Goal: Transaction & Acquisition: Purchase product/service

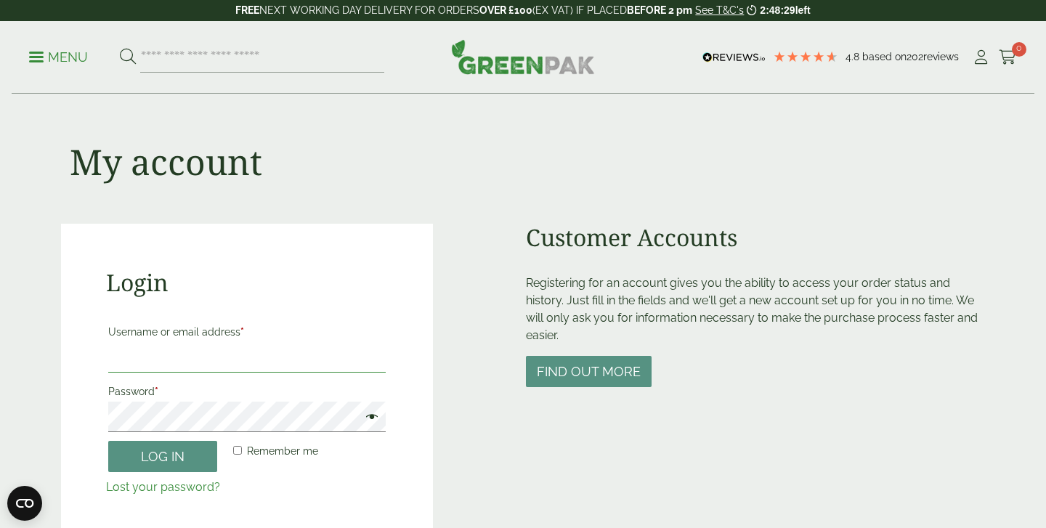
type input "**********"
click at [371, 417] on span at bounding box center [368, 418] width 19 height 17
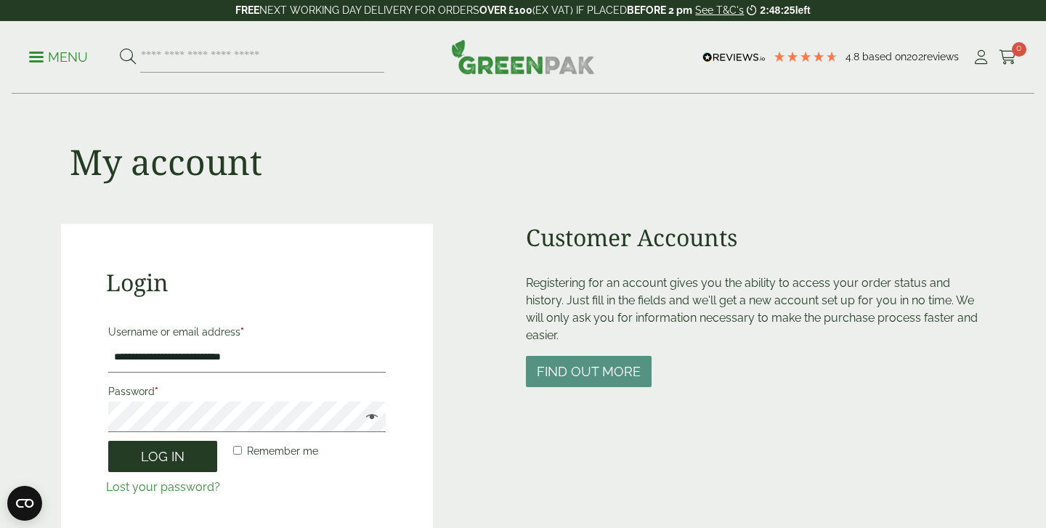
click at [147, 459] on button "Log in" at bounding box center [162, 456] width 109 height 31
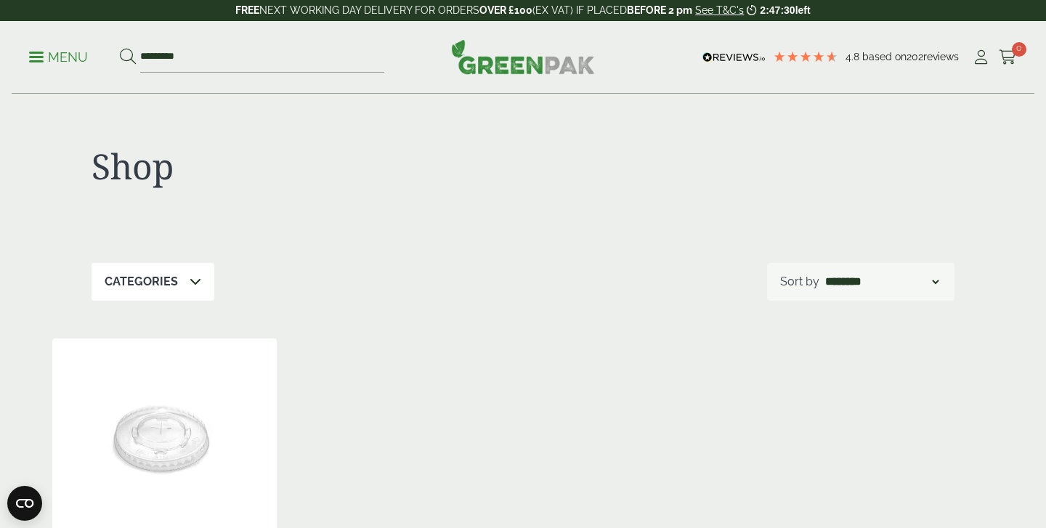
click at [38, 54] on p "Menu" at bounding box center [58, 57] width 59 height 17
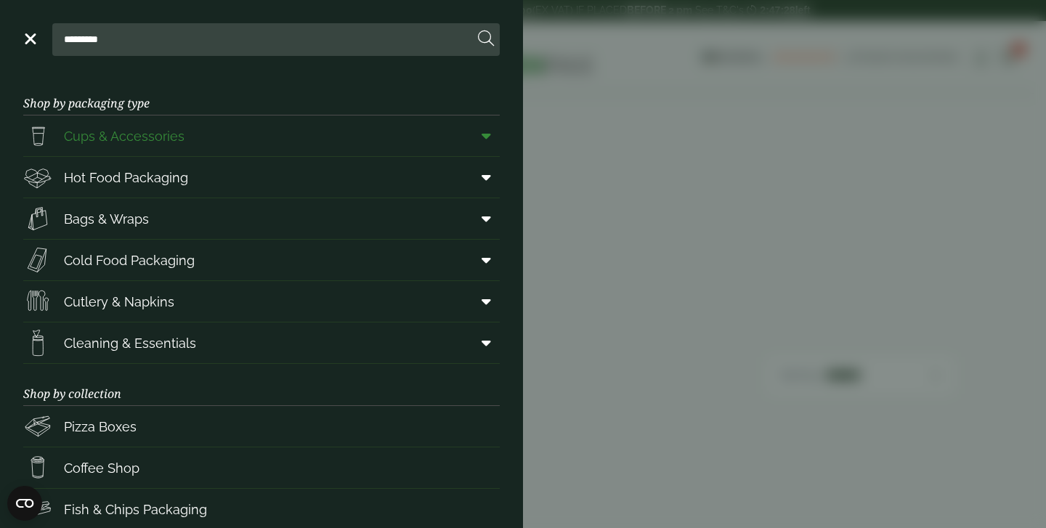
click at [121, 137] on span "Cups & Accessories" at bounding box center [124, 136] width 121 height 20
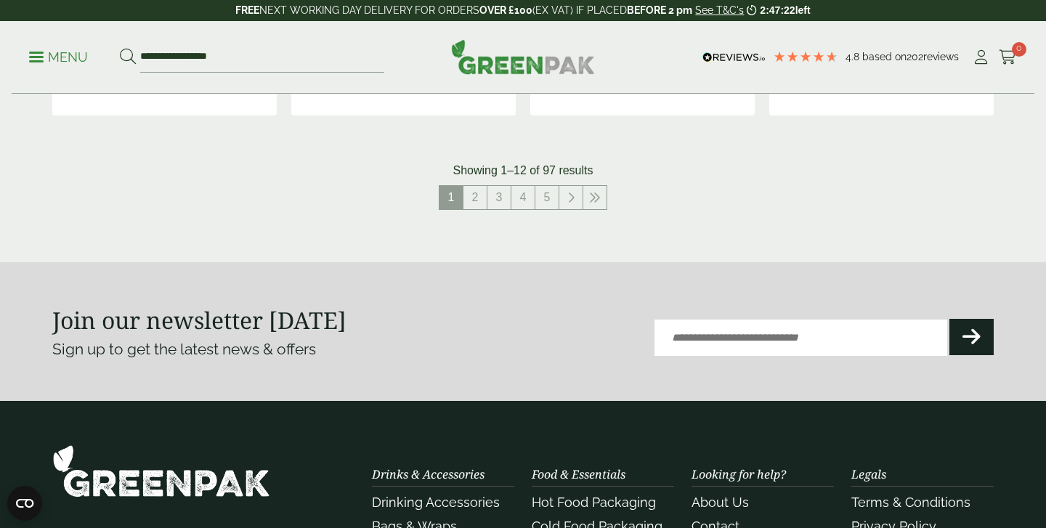
scroll to position [1666, 0]
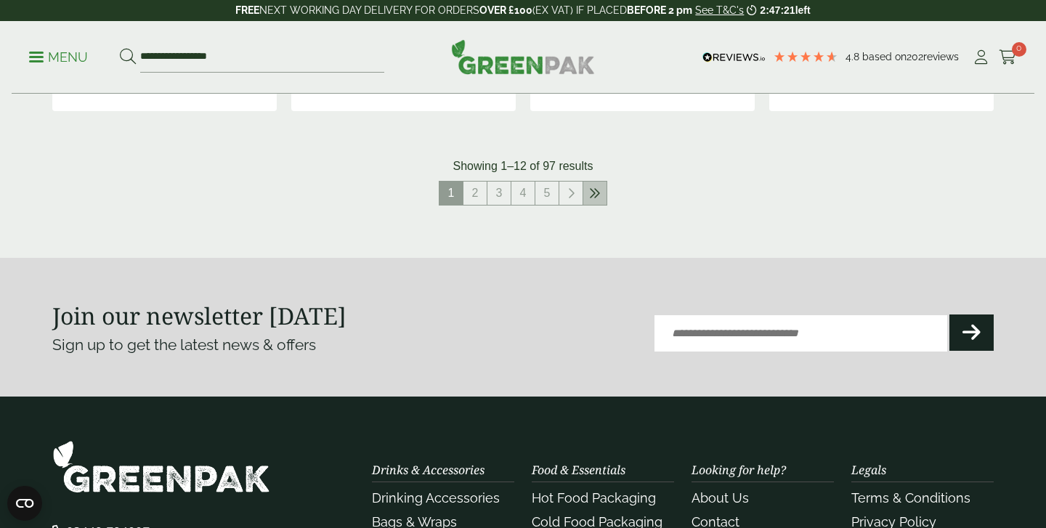
click at [593, 187] on icon at bounding box center [595, 193] width 12 height 12
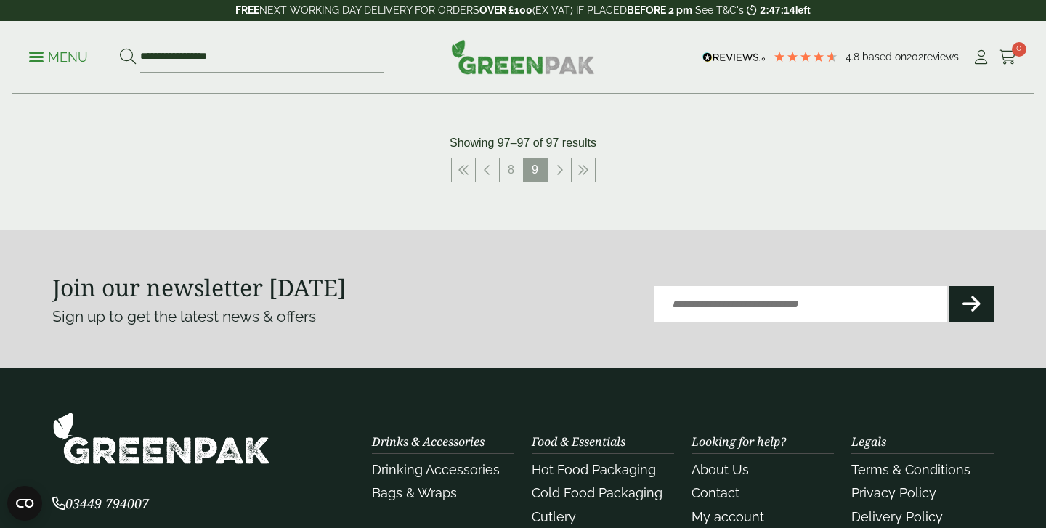
scroll to position [744, 0]
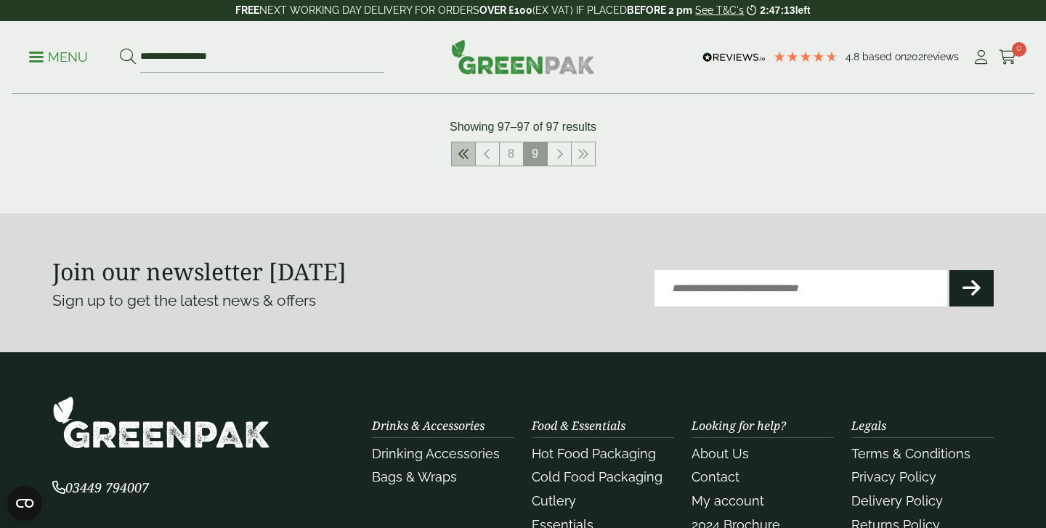
click at [469, 151] on link at bounding box center [463, 153] width 23 height 23
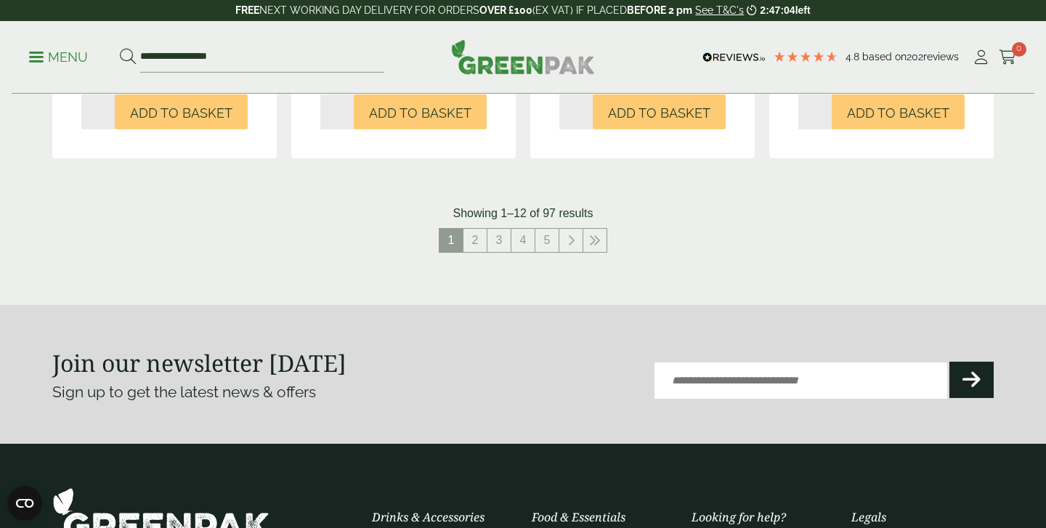
scroll to position [1517, 0]
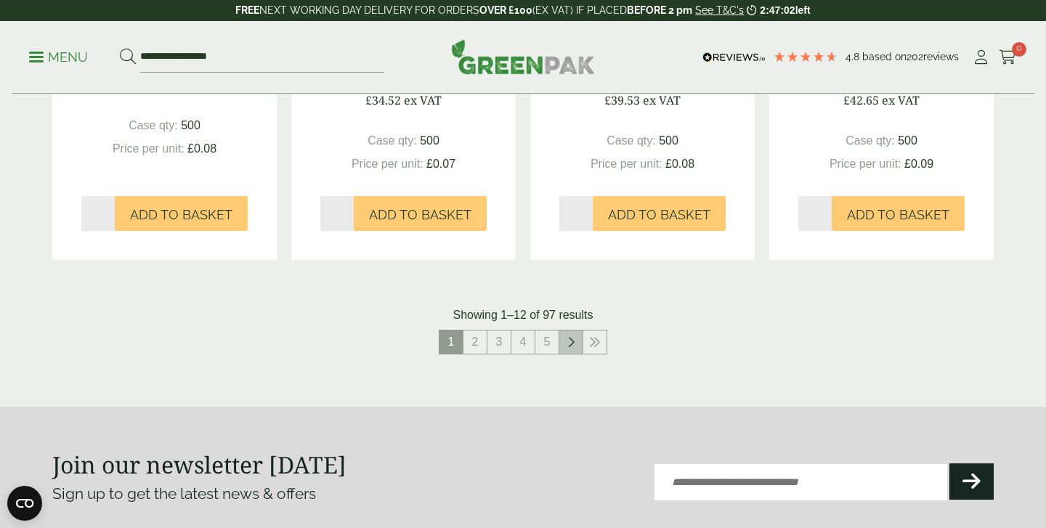
click at [567, 338] on link at bounding box center [570, 341] width 23 height 23
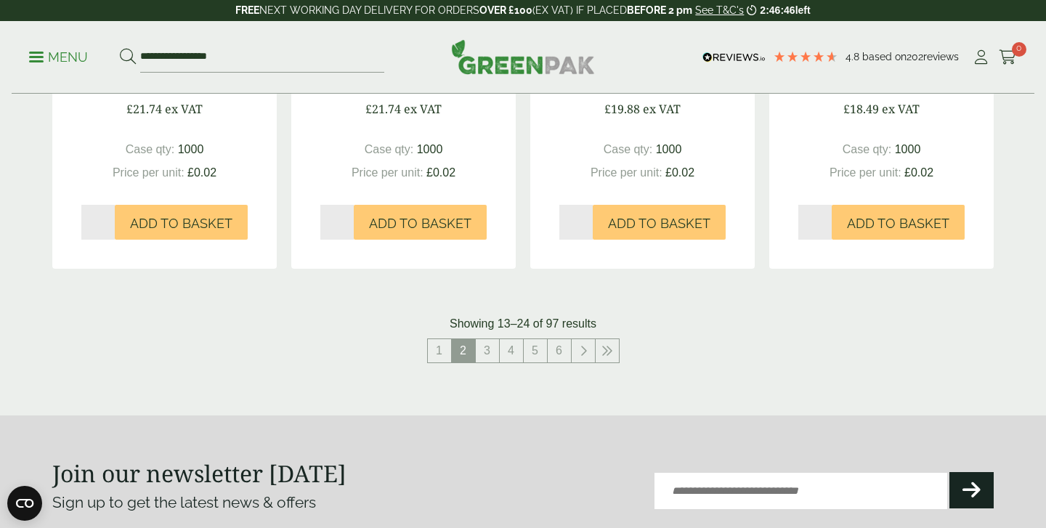
scroll to position [1535, 0]
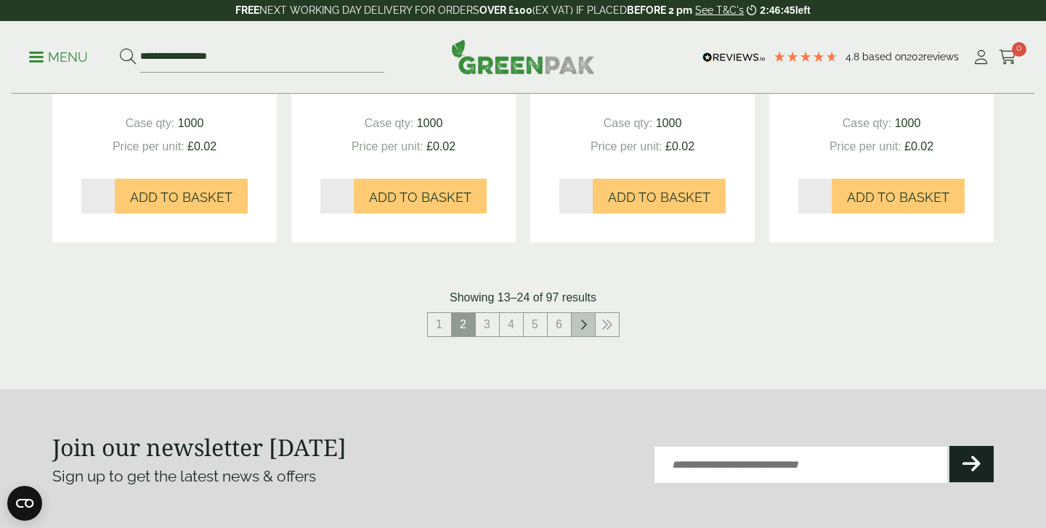
click at [580, 320] on icon at bounding box center [583, 325] width 7 height 12
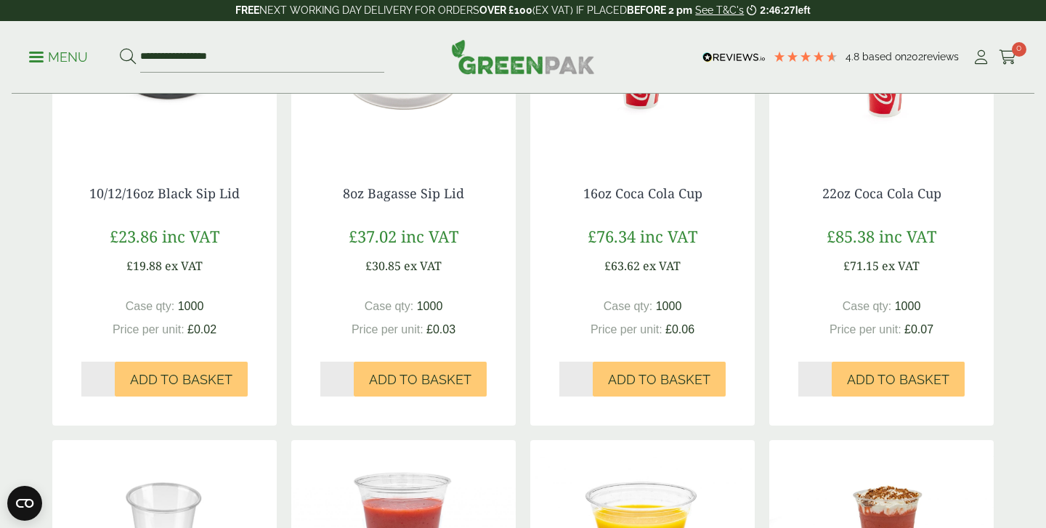
scroll to position [876, 0]
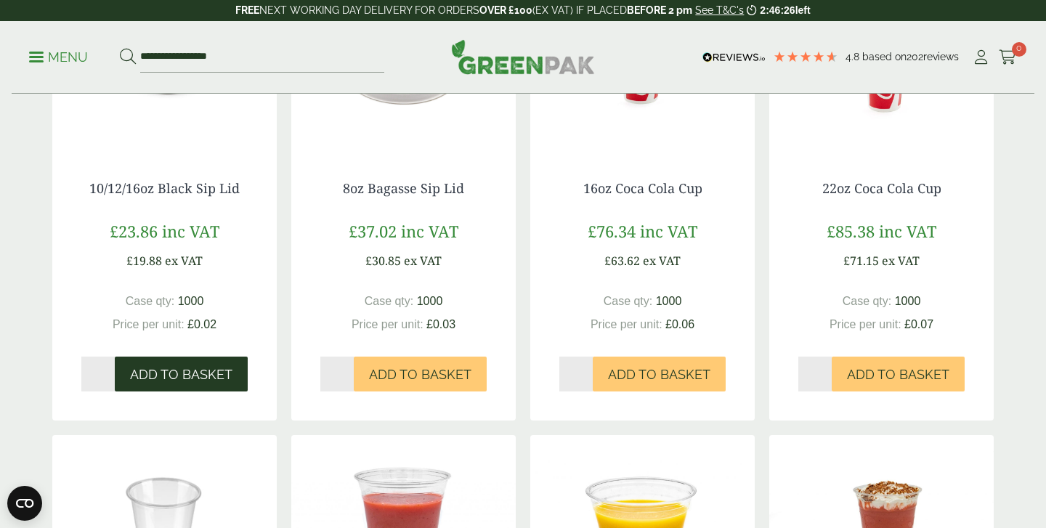
click at [177, 375] on span "Add to Basket" at bounding box center [181, 375] width 102 height 16
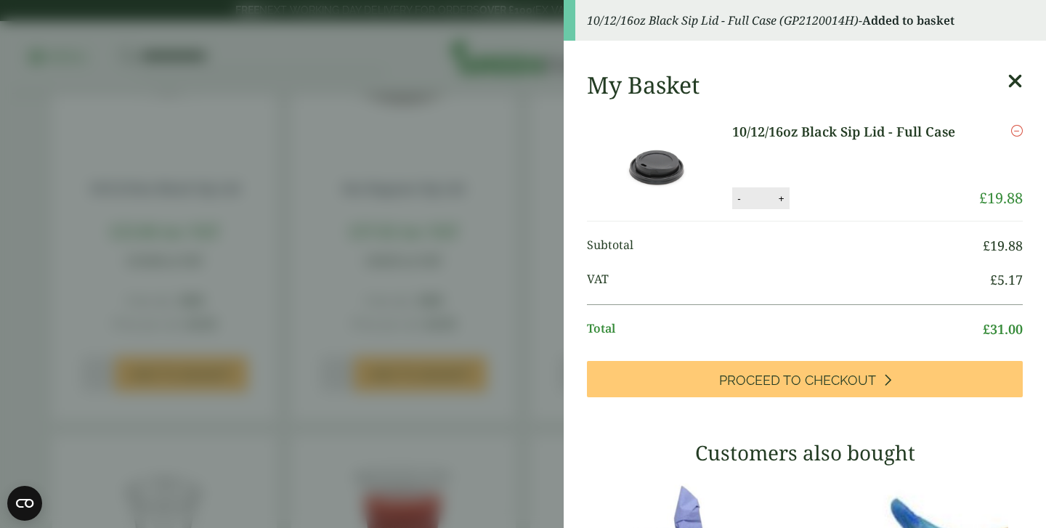
click at [525, 139] on aside "10/12/16oz Black Sip Lid - Full Case (GP2120014H) - Added to basket My Basket 1…" at bounding box center [523, 264] width 1046 height 528
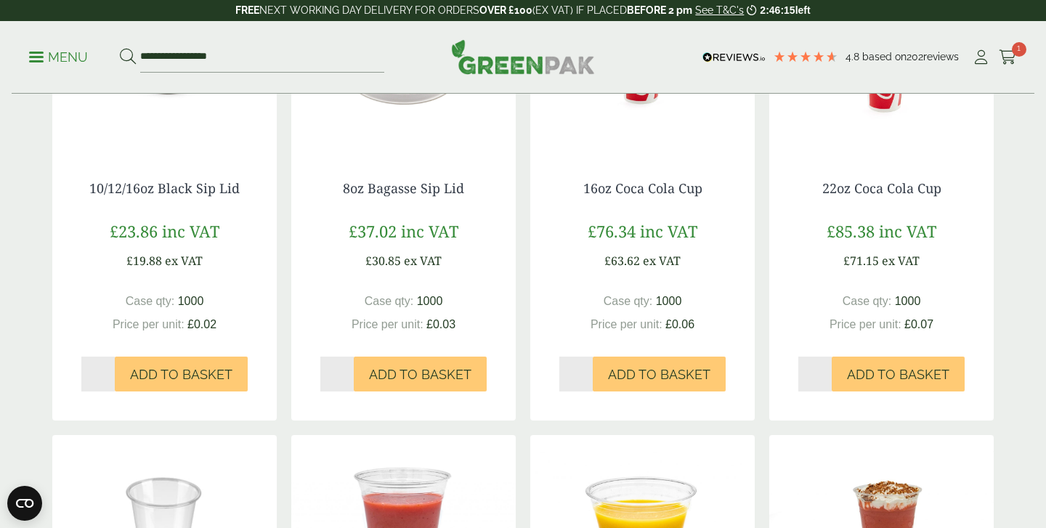
click at [38, 59] on p "Menu" at bounding box center [58, 57] width 59 height 17
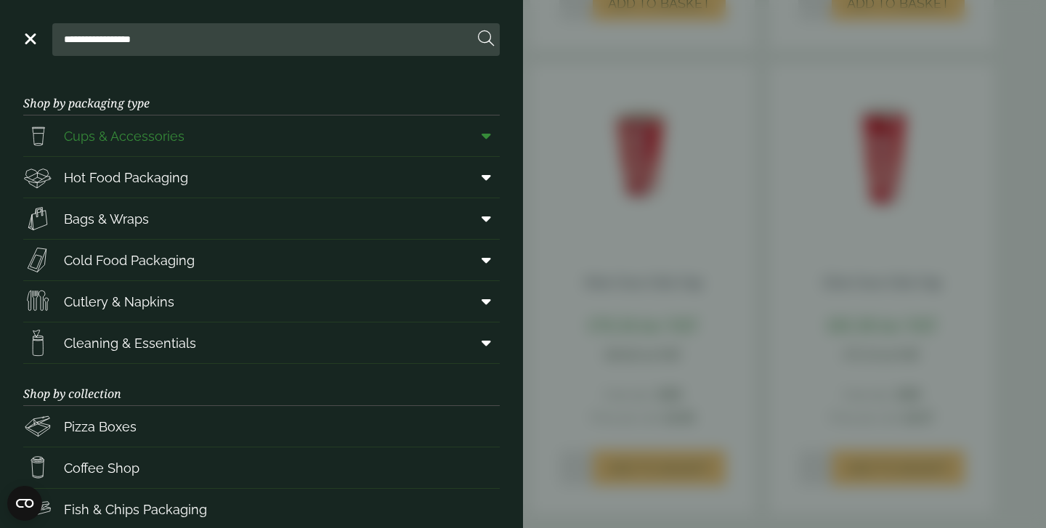
click at [100, 135] on span "Cups & Accessories" at bounding box center [124, 136] width 121 height 20
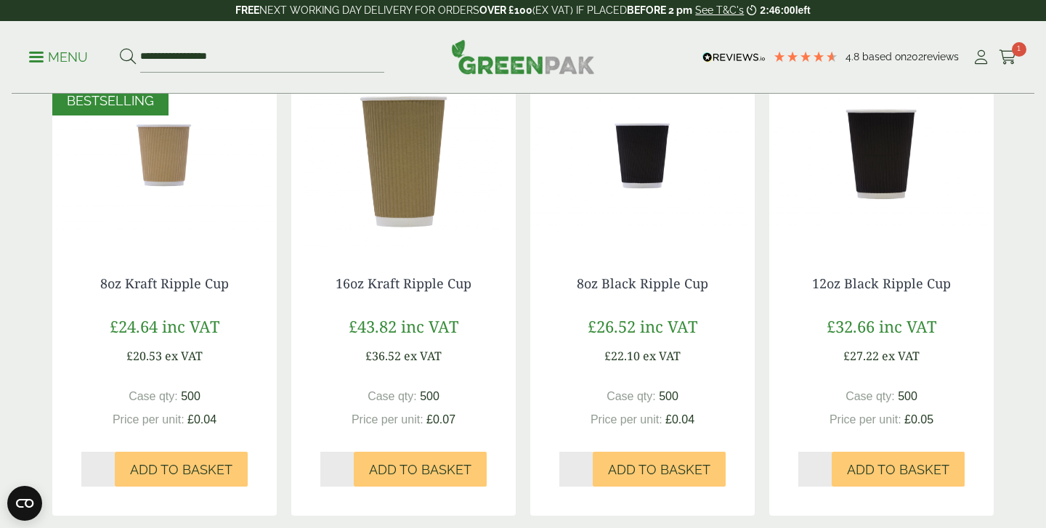
scroll to position [784, 0]
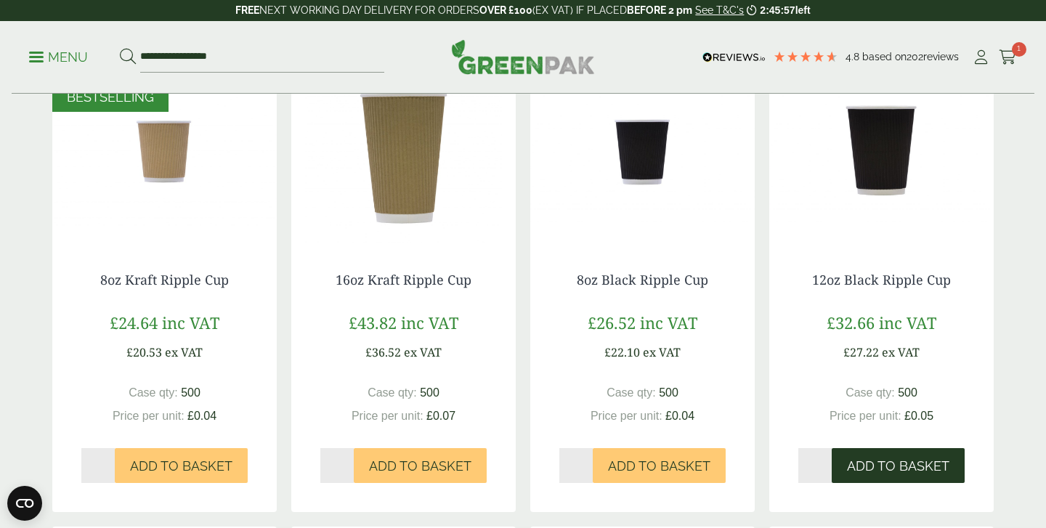
click at [904, 465] on span "Add to Basket" at bounding box center [898, 466] width 102 height 16
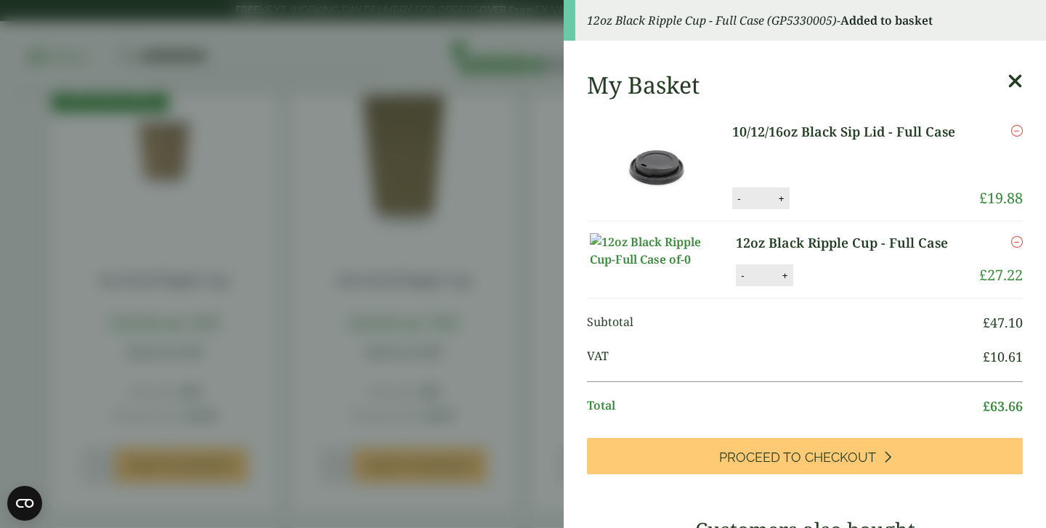
click at [1015, 82] on icon at bounding box center [1014, 81] width 15 height 20
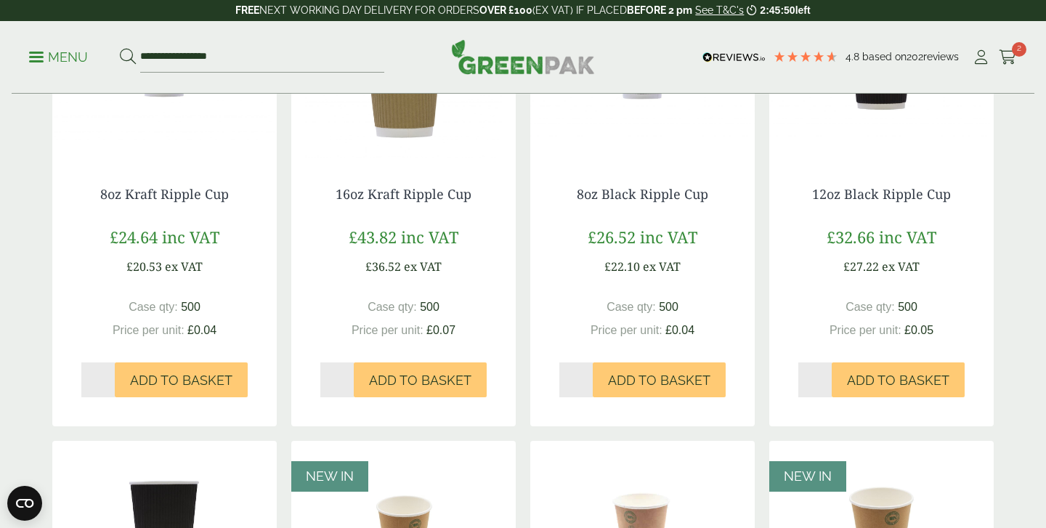
scroll to position [895, 0]
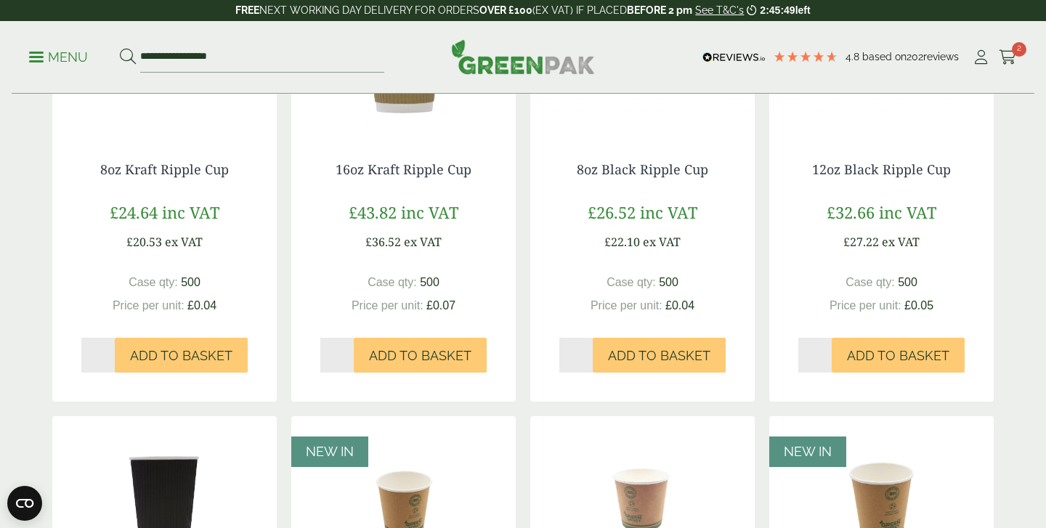
click at [34, 53] on link "Menu" at bounding box center [58, 56] width 59 height 15
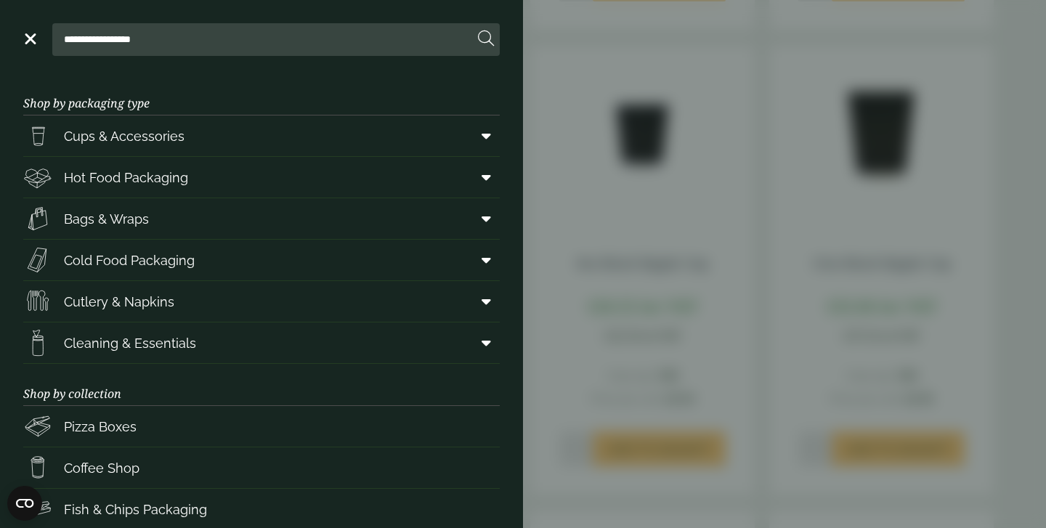
click at [485, 39] on icon at bounding box center [486, 39] width 16 height 16
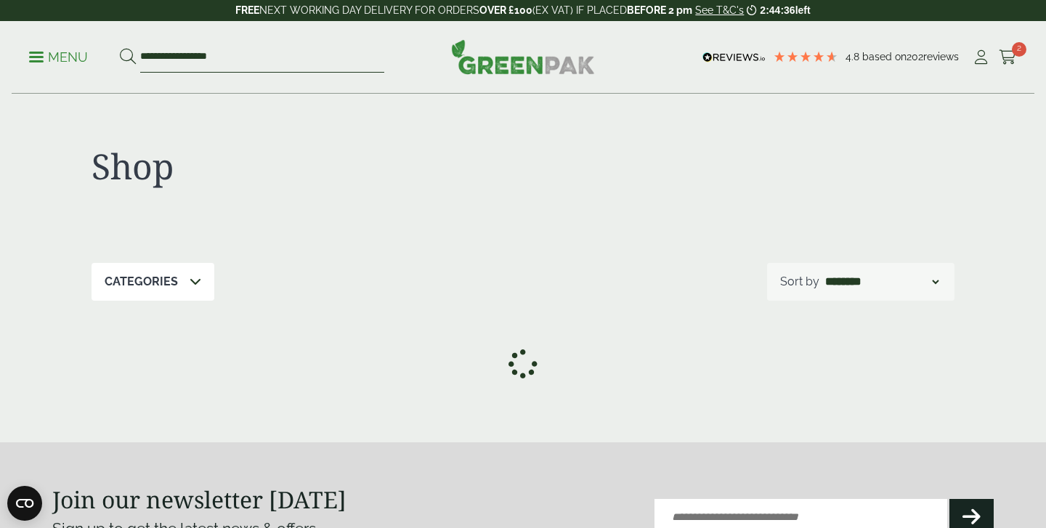
click at [182, 62] on input "**********" at bounding box center [262, 57] width 244 height 31
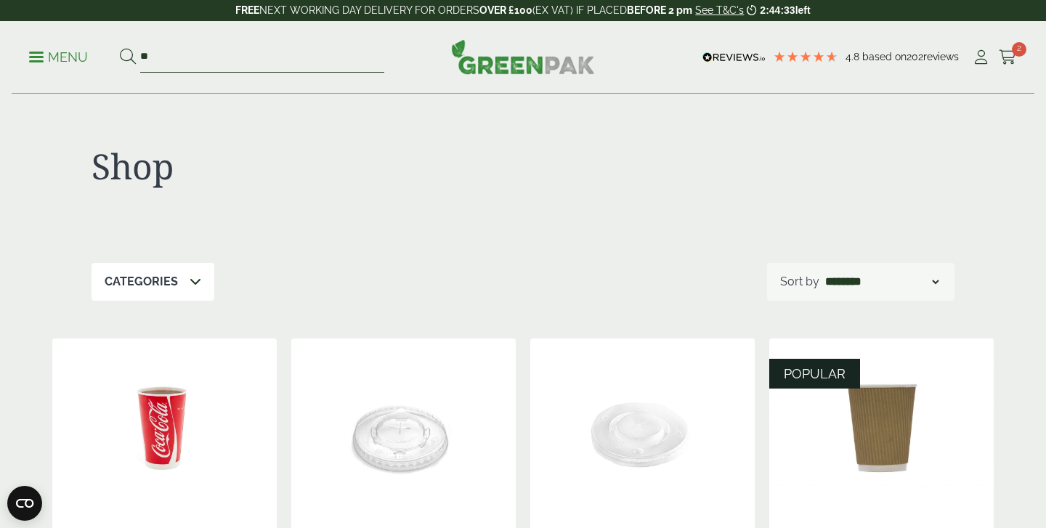
type input "*"
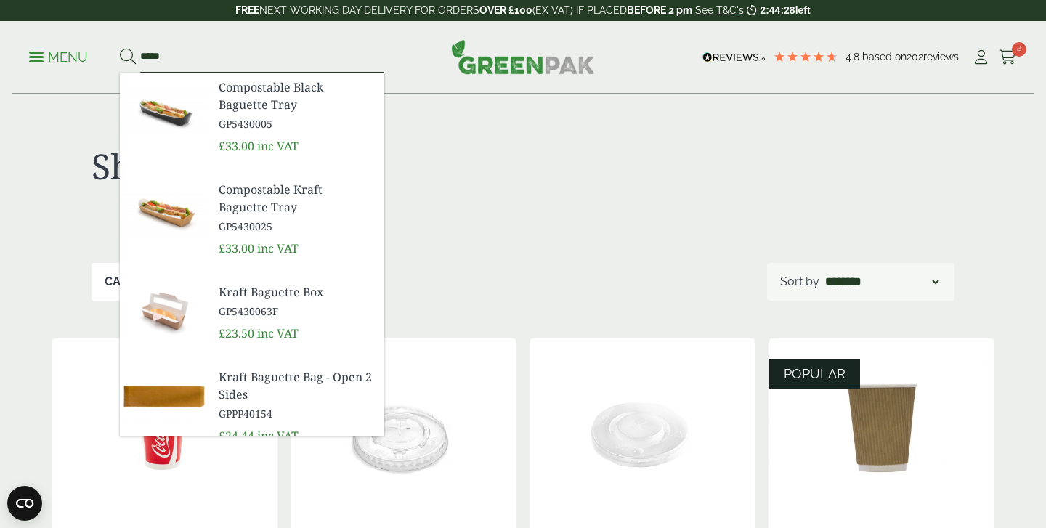
type input "*****"
click at [190, 109] on img at bounding box center [163, 108] width 87 height 70
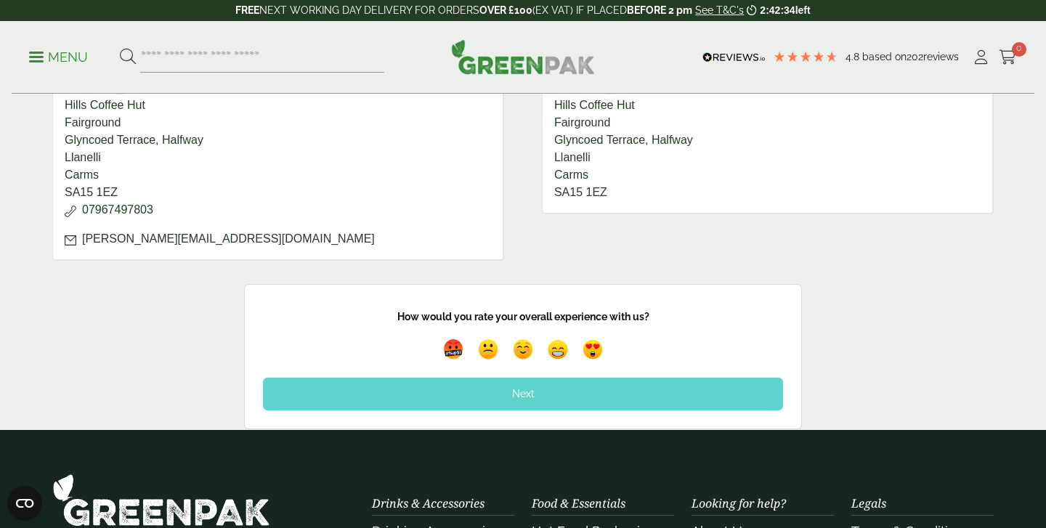
scroll to position [721, 0]
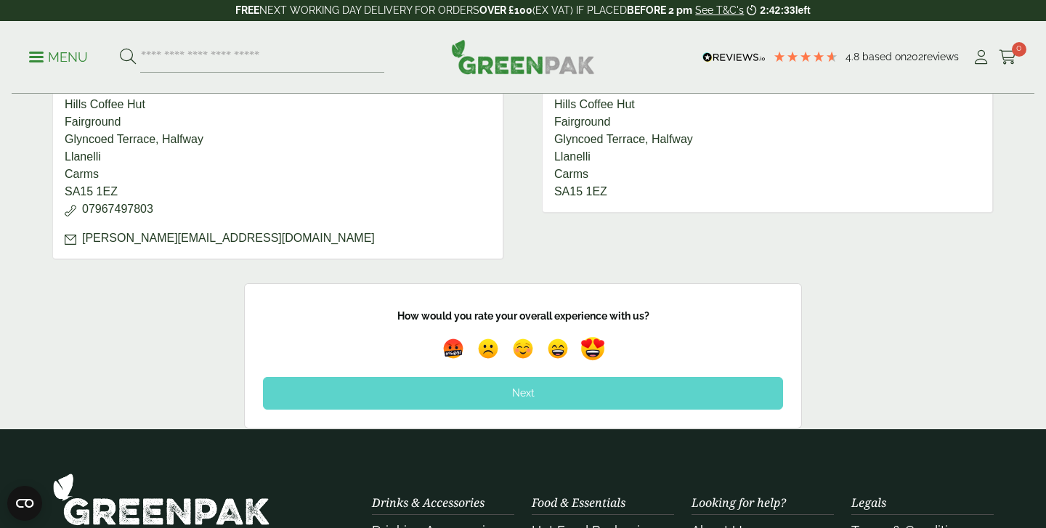
click at [594, 351] on img at bounding box center [592, 349] width 33 height 33
click at [537, 392] on div "Next" at bounding box center [523, 393] width 520 height 32
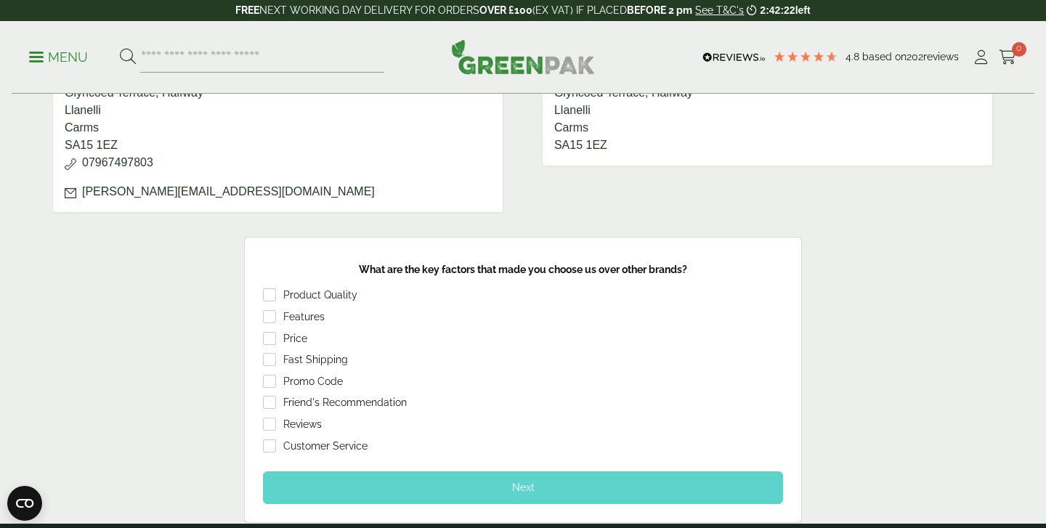
scroll to position [769, 0]
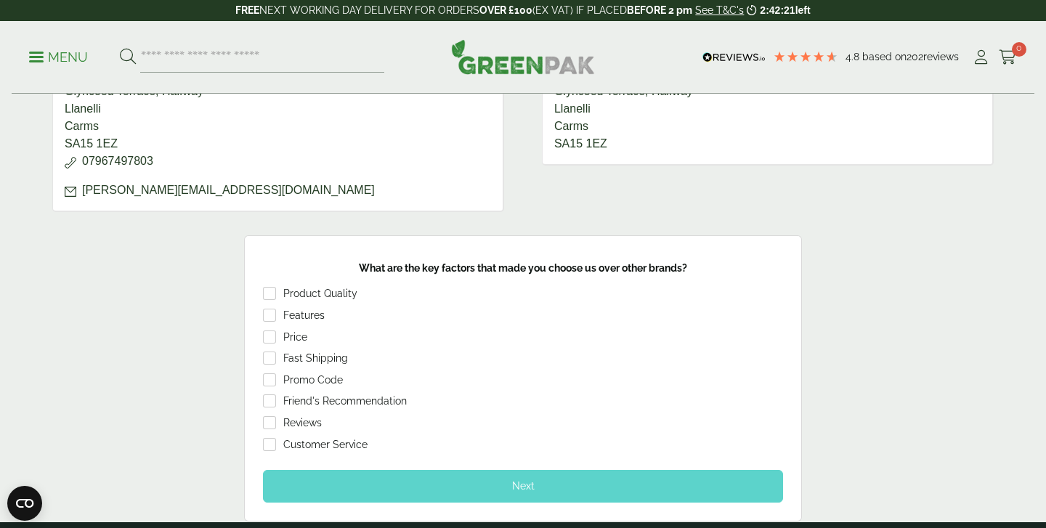
click at [441, 483] on div "Next" at bounding box center [523, 486] width 520 height 32
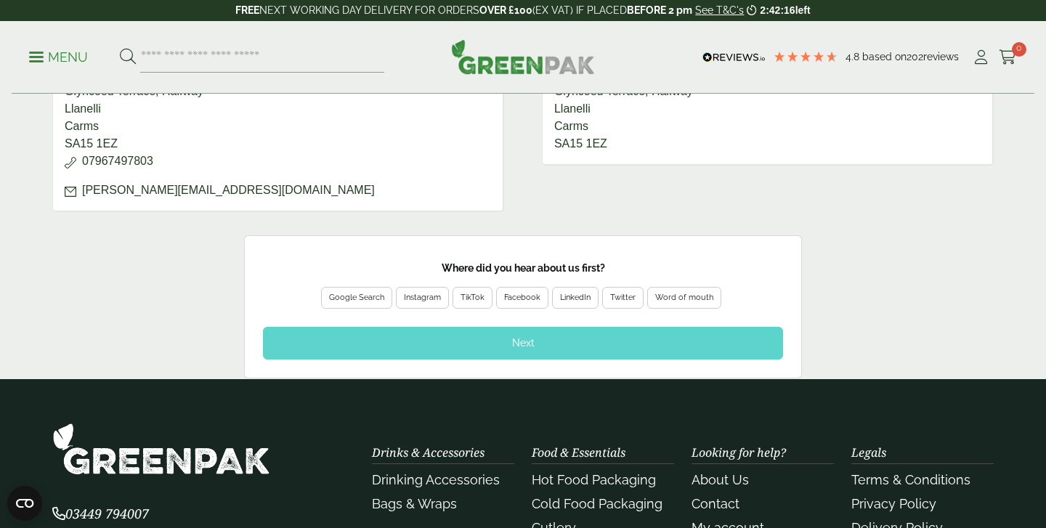
click at [691, 302] on div "Word of mouth" at bounding box center [684, 297] width 58 height 13
click at [599, 341] on div "Next" at bounding box center [523, 343] width 520 height 32
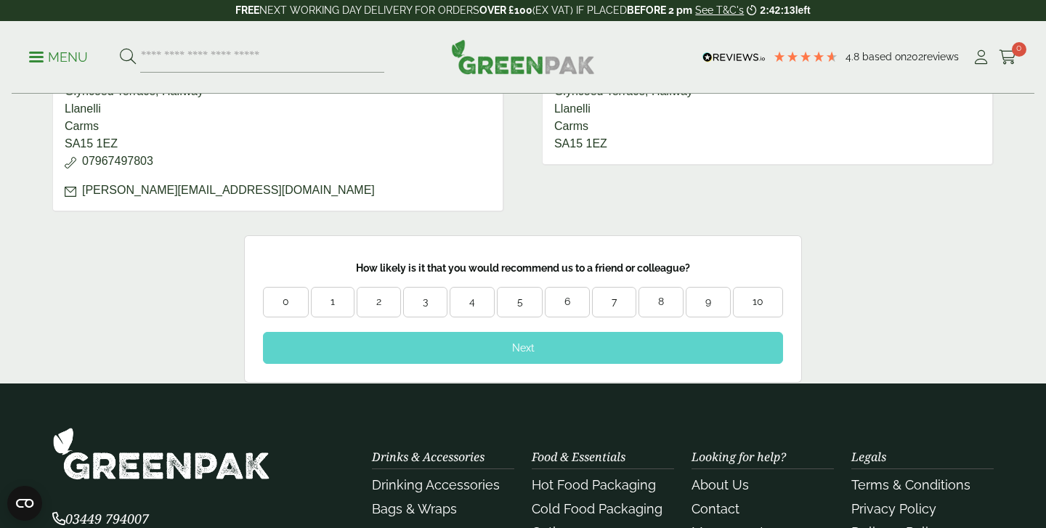
click at [760, 299] on div "10" at bounding box center [758, 302] width 49 height 15
click at [617, 346] on div "Next" at bounding box center [523, 348] width 520 height 32
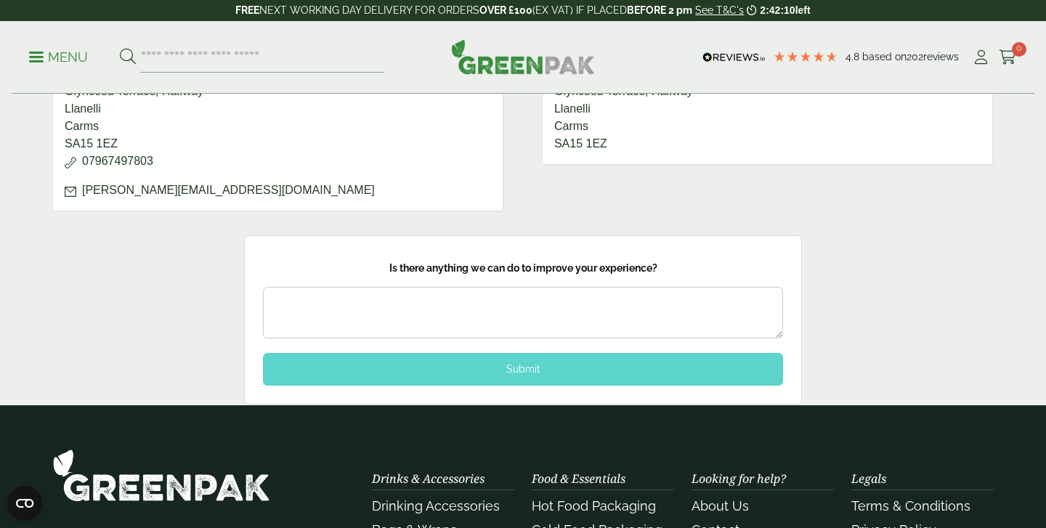
click at [462, 303] on textarea at bounding box center [523, 313] width 520 height 52
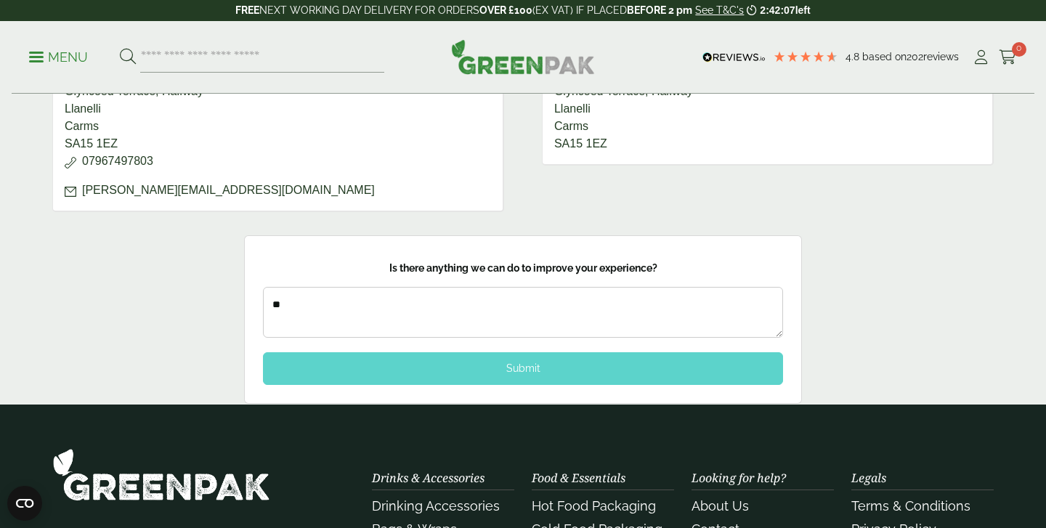
type textarea "**"
click at [450, 371] on div "Submit" at bounding box center [523, 368] width 520 height 32
